Goal: Information Seeking & Learning: Check status

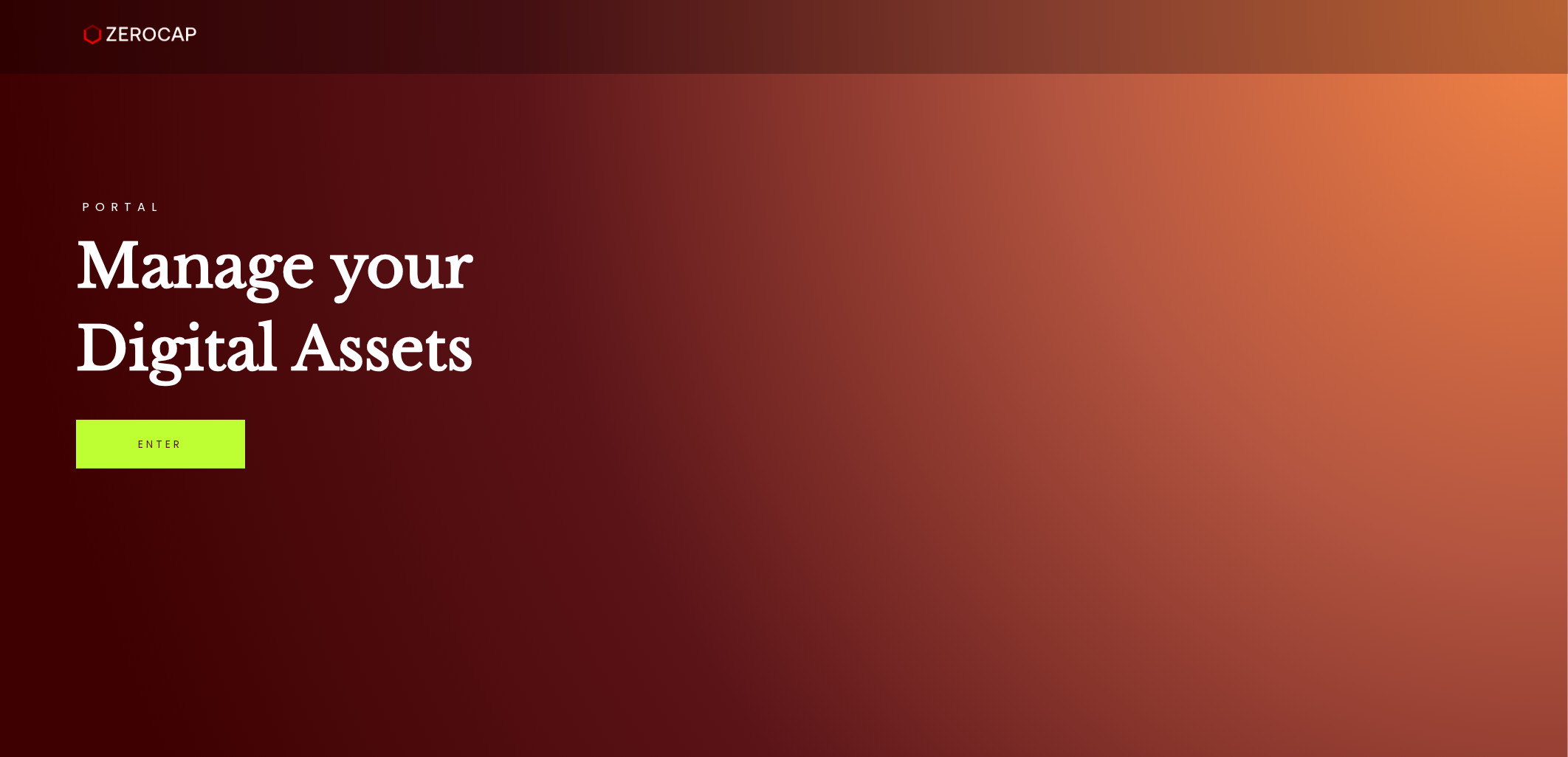
click at [227, 448] on link "Enter" at bounding box center [160, 444] width 169 height 49
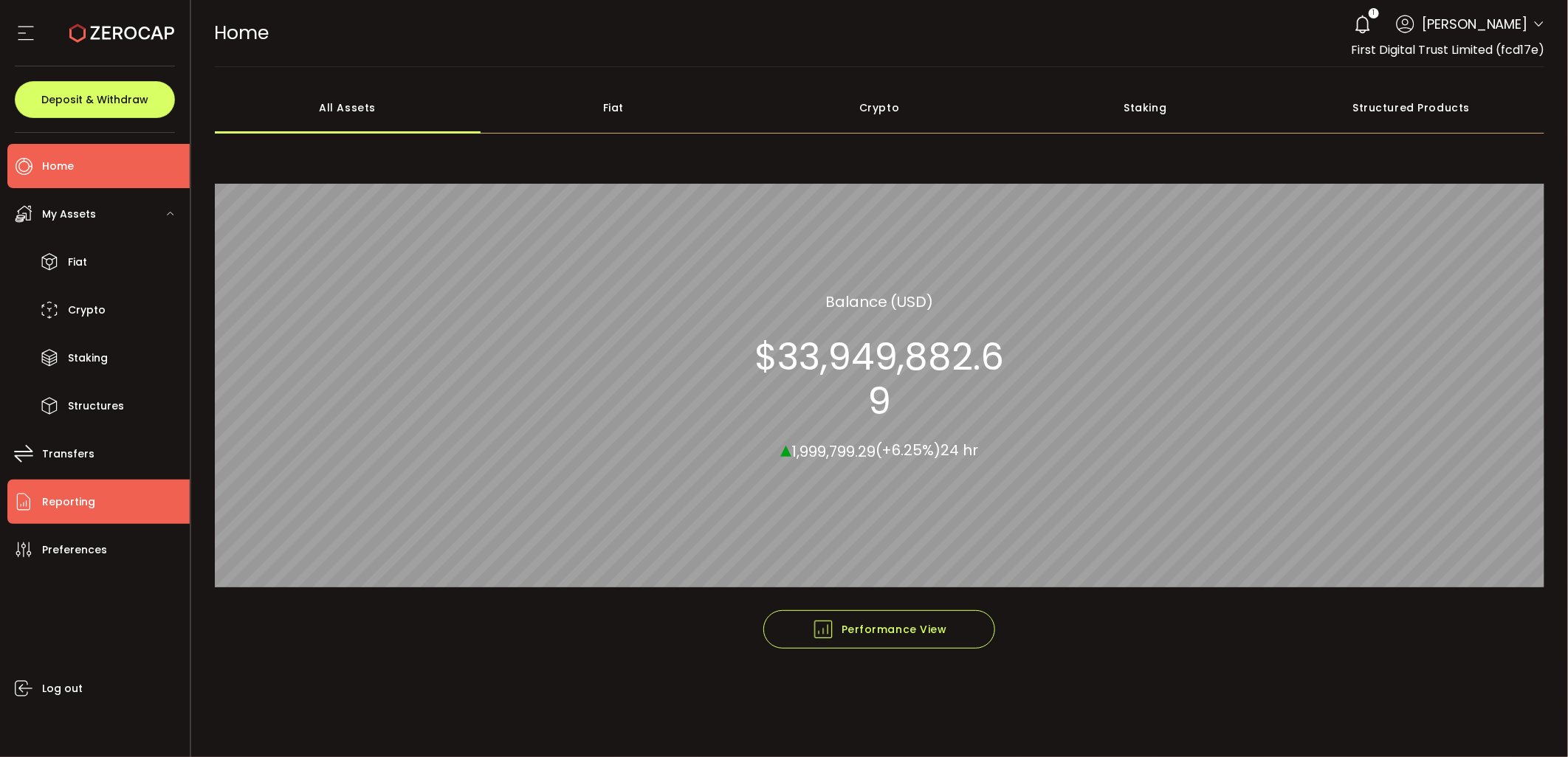
click at [82, 496] on span "Reporting" at bounding box center [68, 502] width 53 height 22
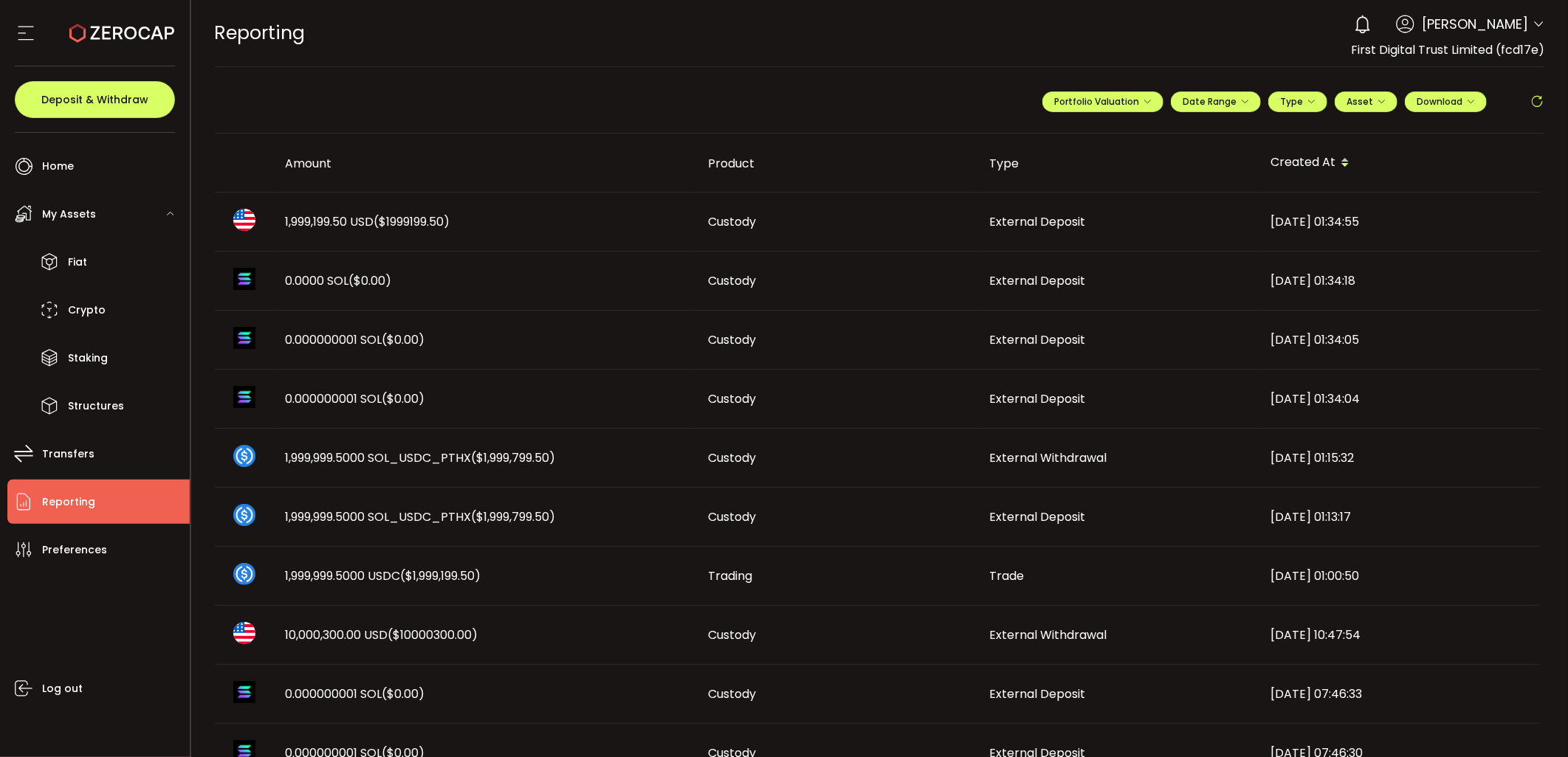
click at [720, 208] on td "Custody" at bounding box center [837, 222] width 281 height 59
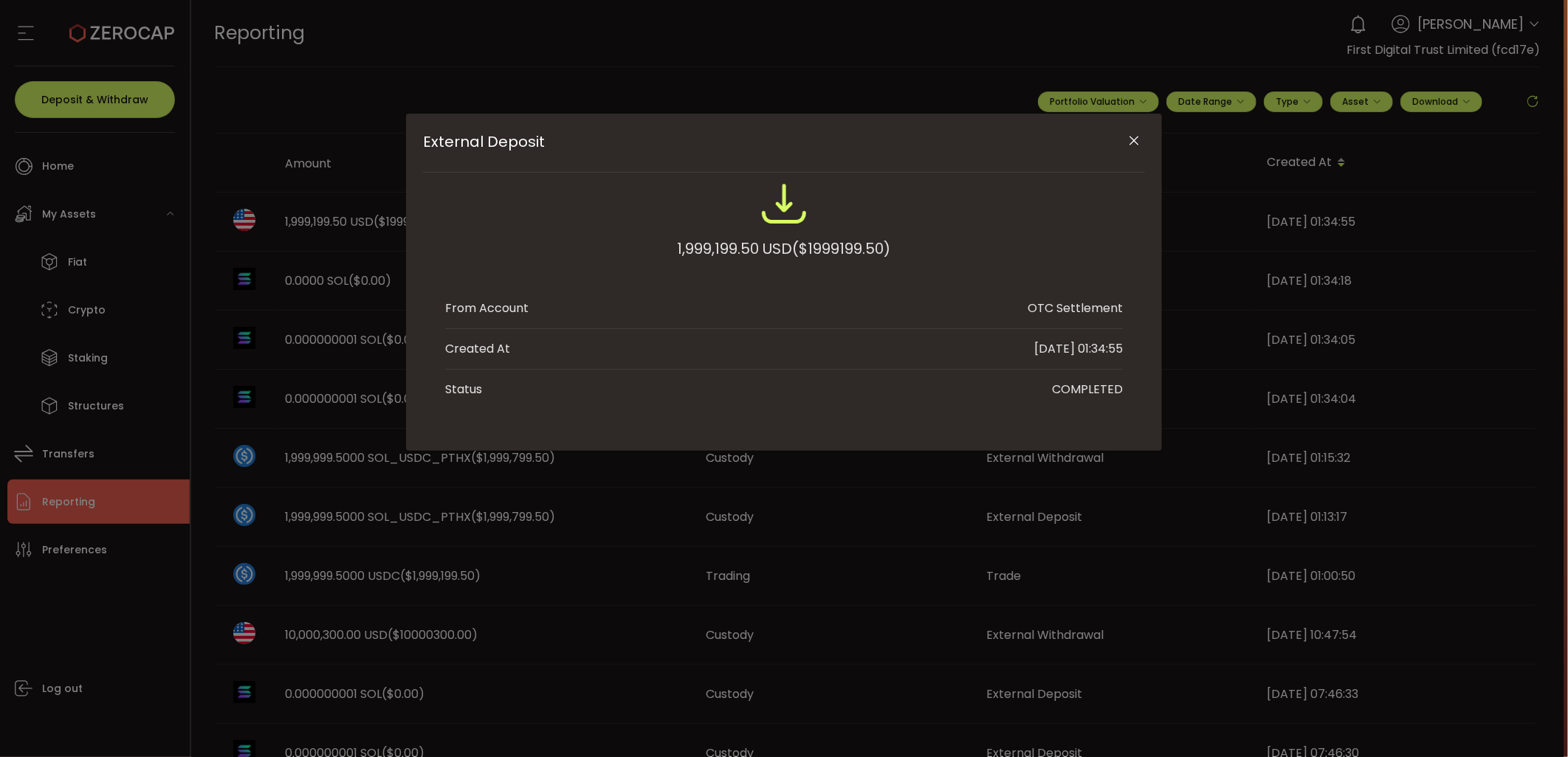
click at [839, 241] on span "($1999199.50)" at bounding box center [841, 248] width 98 height 27
click at [839, 240] on span "($1999199.50)" at bounding box center [841, 248] width 98 height 27
copy span "1999199.50"
click at [1137, 140] on icon "Close" at bounding box center [1134, 140] width 15 height 15
